Goal: Download file/media

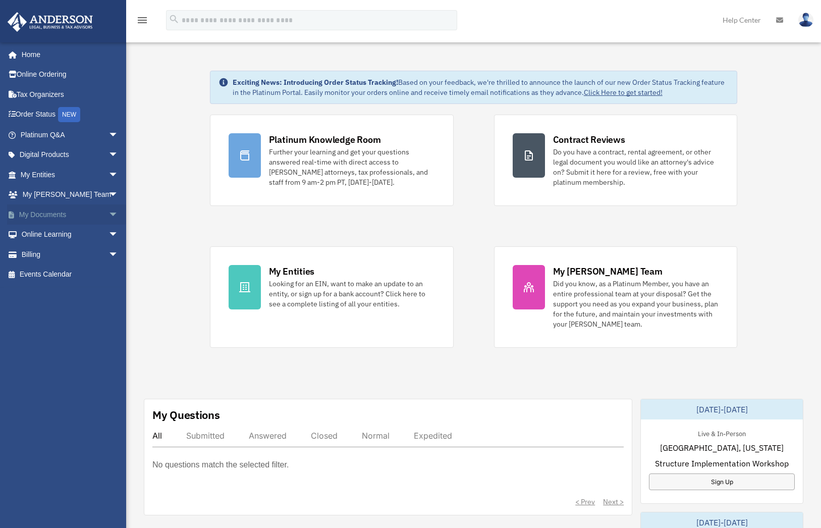
click at [109, 213] on span "arrow_drop_down" at bounding box center [119, 214] width 20 height 21
click at [37, 232] on link "Box" at bounding box center [74, 235] width 120 height 20
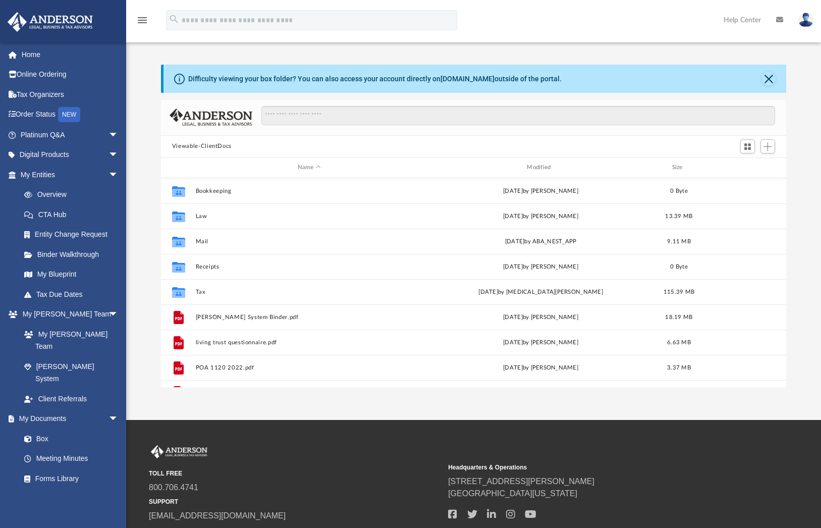
scroll to position [222, 618]
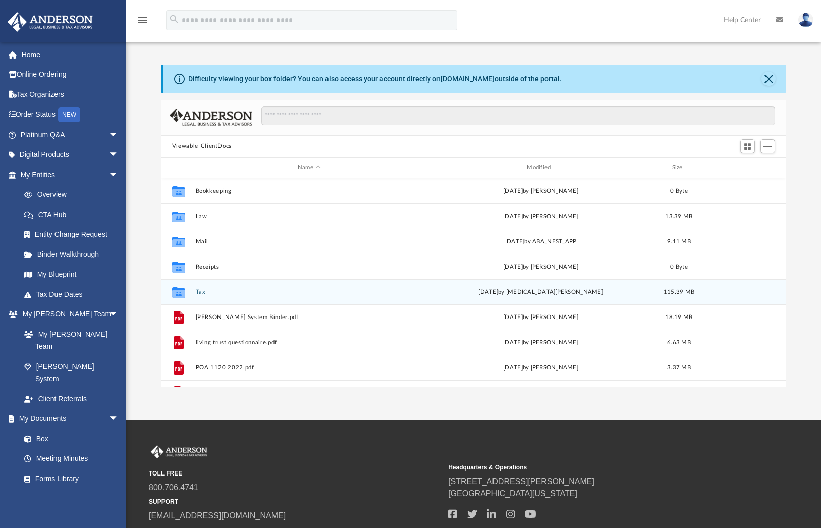
click at [201, 289] on button "Tax" at bounding box center [308, 292] width 227 height 7
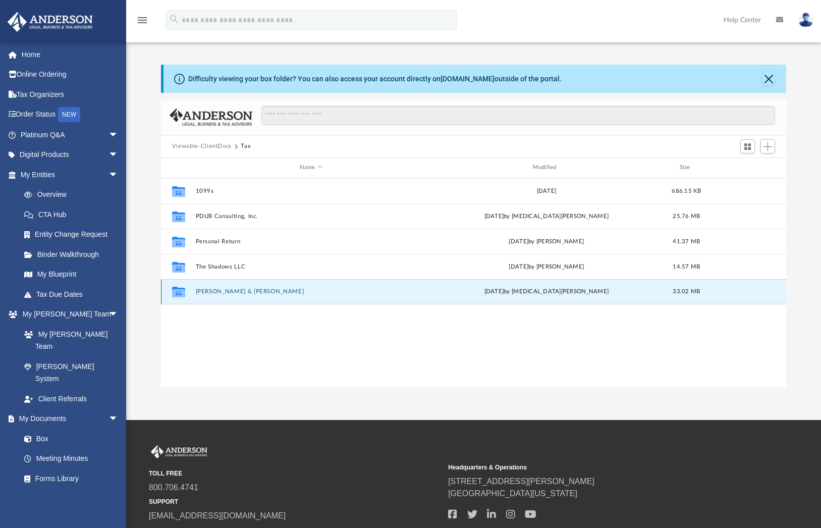
click at [231, 290] on button "[PERSON_NAME] & [PERSON_NAME]" at bounding box center [310, 291] width 231 height 7
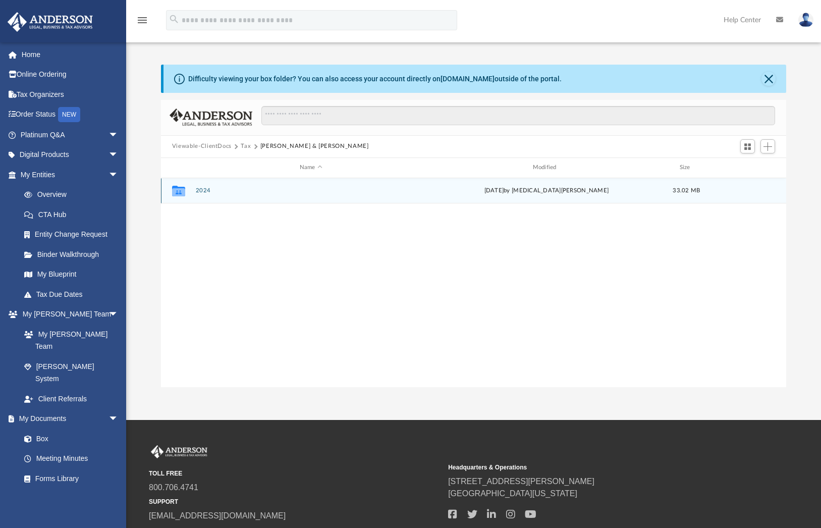
click at [210, 189] on button "2024" at bounding box center [310, 190] width 231 height 7
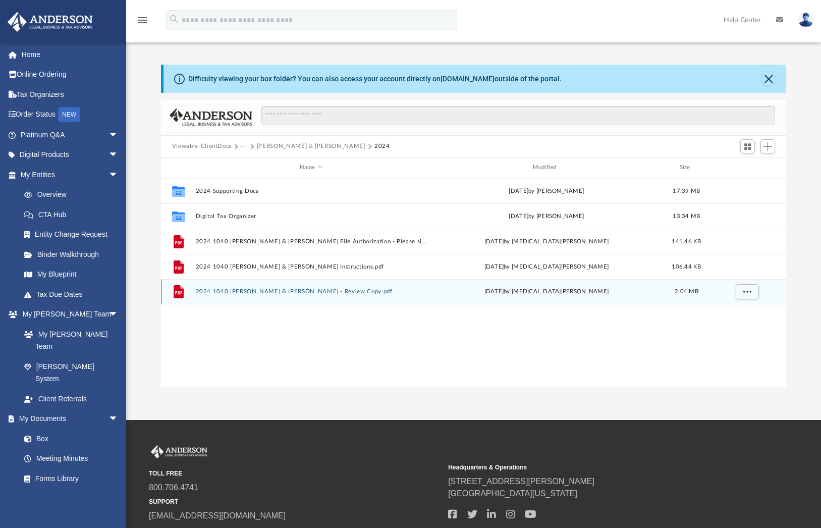
click at [350, 289] on button "2024 1040 [PERSON_NAME] & [PERSON_NAME] - Review Copy.pdf" at bounding box center [310, 291] width 231 height 7
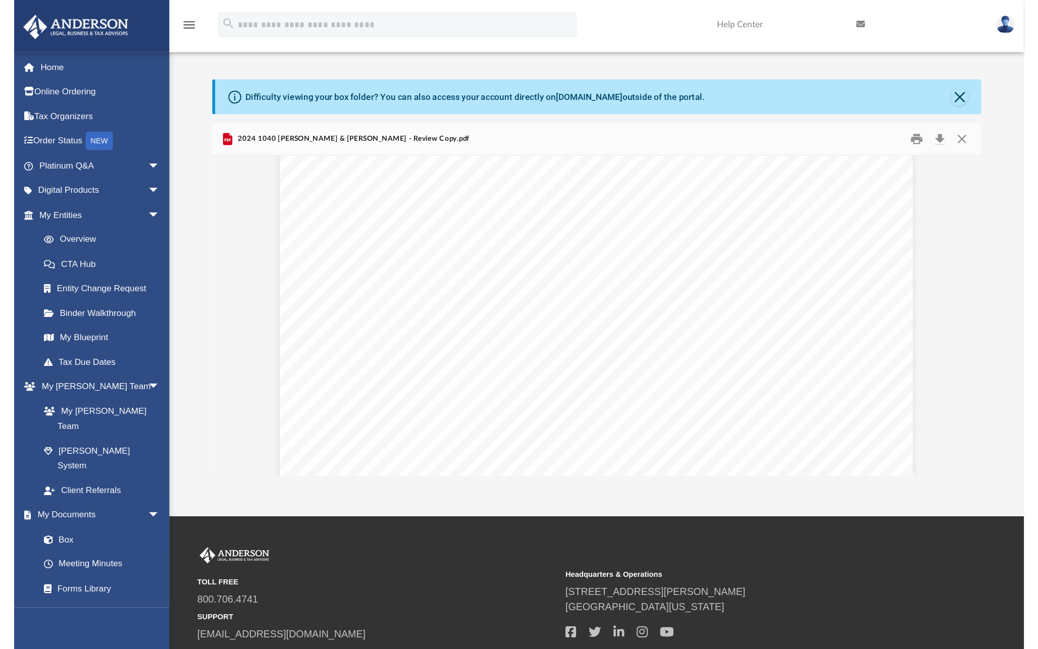
scroll to position [21524, 0]
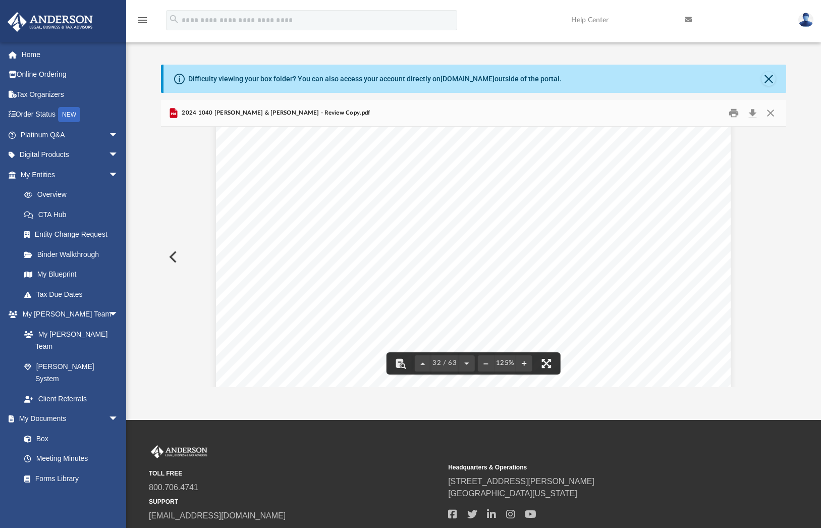
click at [545, 365] on button "File preview" at bounding box center [547, 363] width 22 height 22
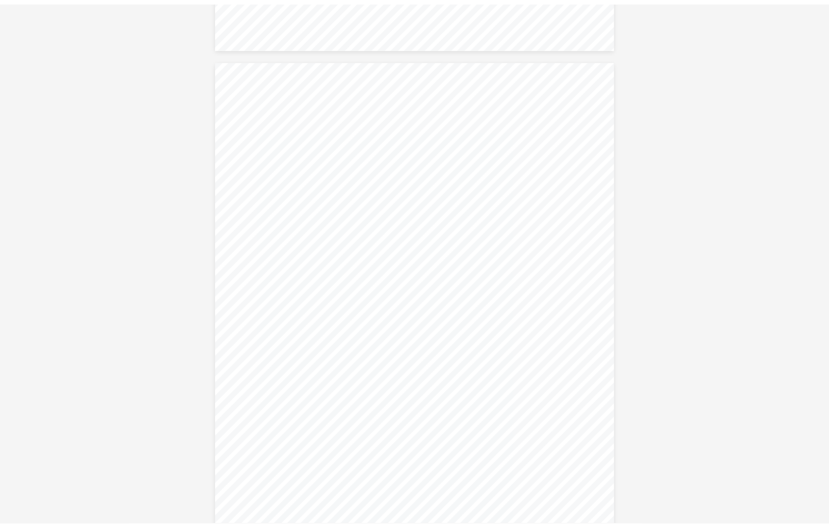
scroll to position [41052, 0]
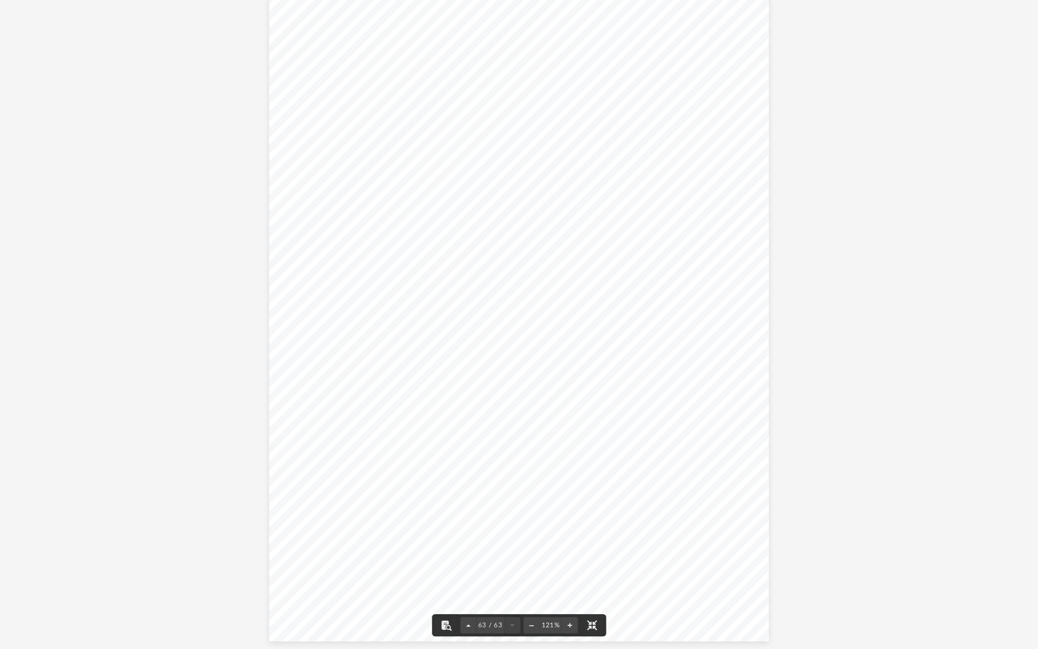
click at [532, 293] on div "}}}}}}}}}}}}}}}}}}}}}}}}}}}}}}}}} }}}}}}}}}}} [PERSON_NAME] & [PERSON_NAME] 436…" at bounding box center [519, 318] width 500 height 647
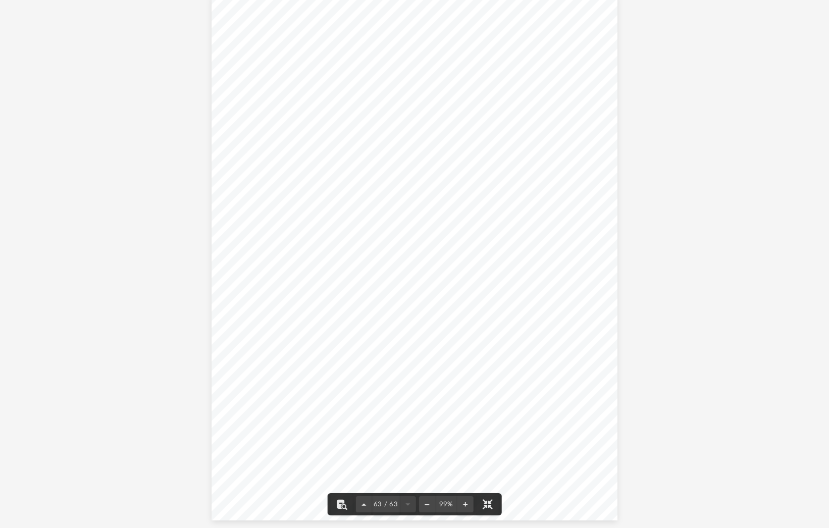
scroll to position [33526, 0]
